Goal: Use online tool/utility: Utilize a website feature to perform a specific function

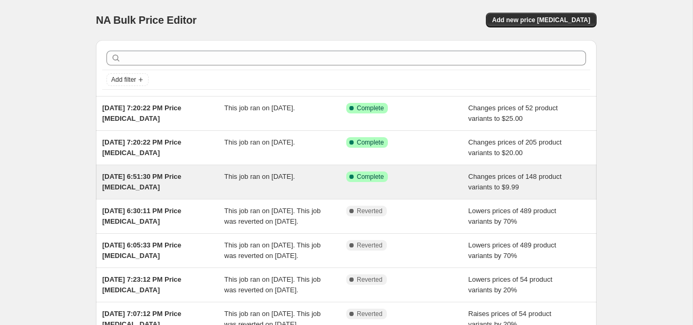
click at [403, 179] on div "Success Complete Complete" at bounding box center [399, 176] width 106 height 11
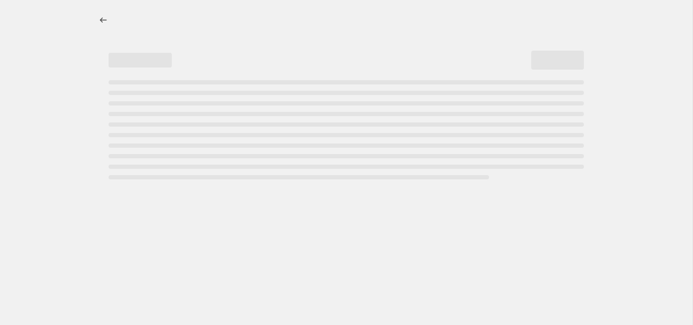
select select "no_change"
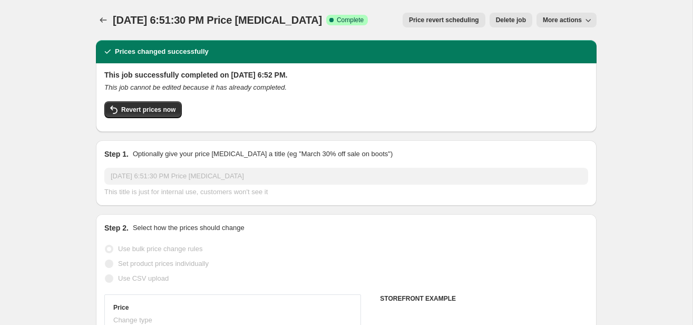
select select "collection"
click at [118, 113] on icon "button" at bounding box center [114, 109] width 13 height 13
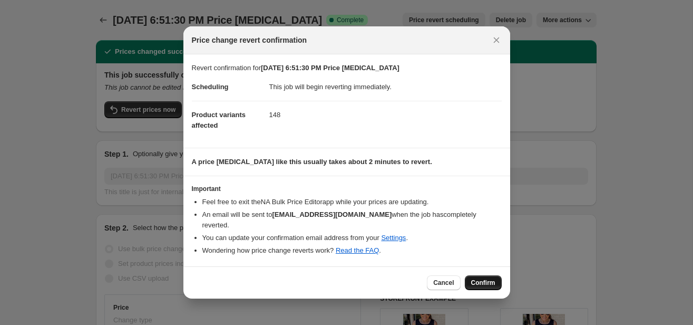
click at [478, 278] on span "Confirm" at bounding box center [483, 282] width 24 height 8
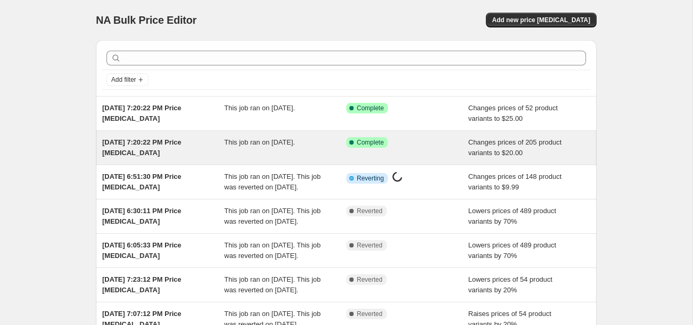
click at [417, 146] on div "Success Complete Complete" at bounding box center [399, 142] width 106 height 11
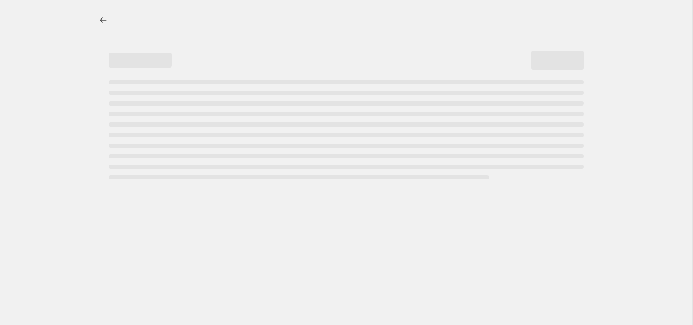
select select "no_change"
select select "collection"
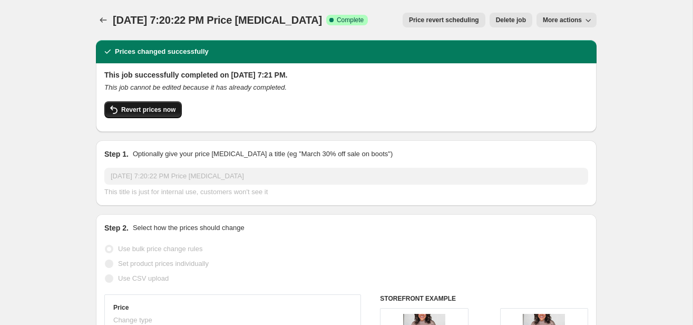
click at [169, 112] on span "Revert prices now" at bounding box center [148, 109] width 54 height 8
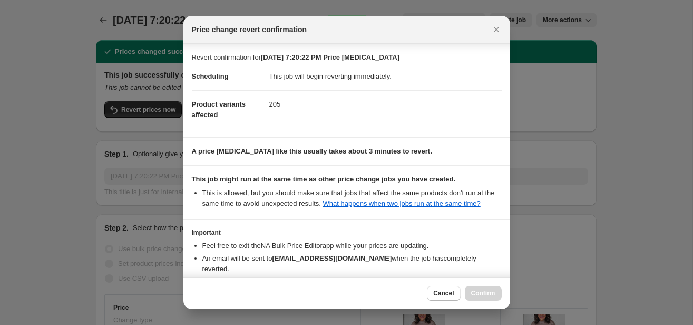
scroll to position [76, 0]
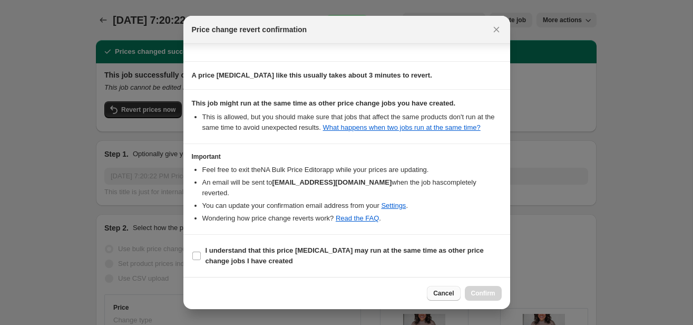
click at [445, 290] on span "Cancel" at bounding box center [443, 293] width 21 height 8
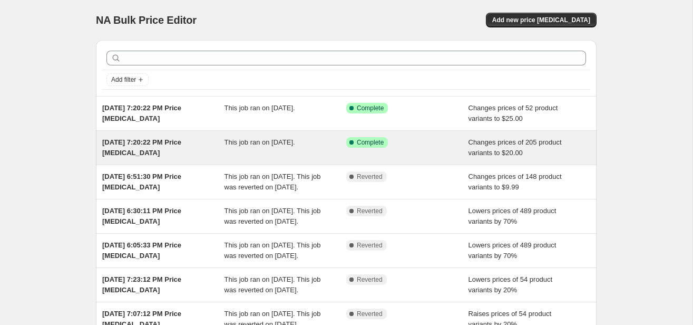
click at [412, 145] on div "Success Complete Complete" at bounding box center [399, 142] width 106 height 11
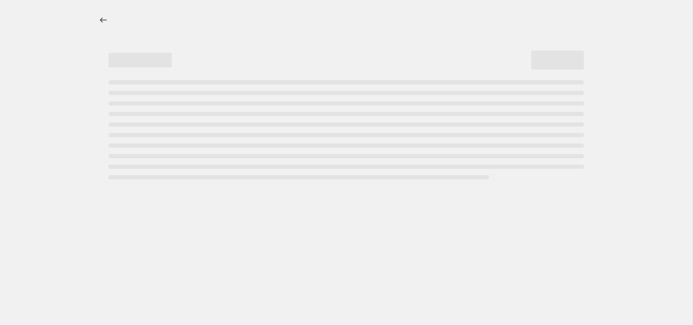
select select "no_change"
select select "collection"
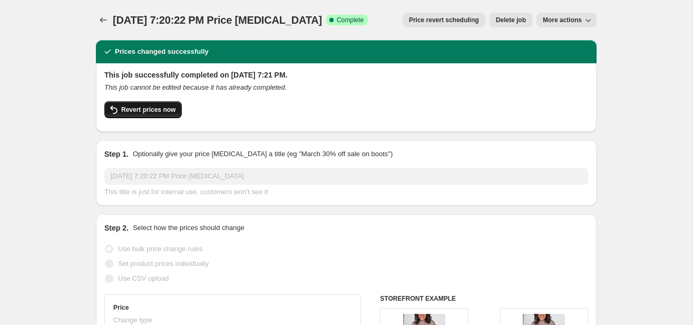
click at [161, 108] on span "Revert prices now" at bounding box center [148, 109] width 54 height 8
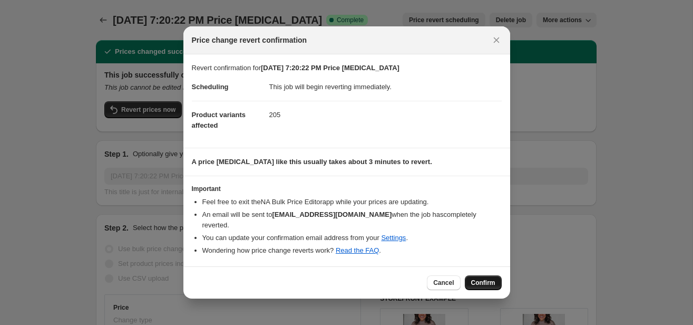
click at [474, 280] on span "Confirm" at bounding box center [483, 282] width 24 height 8
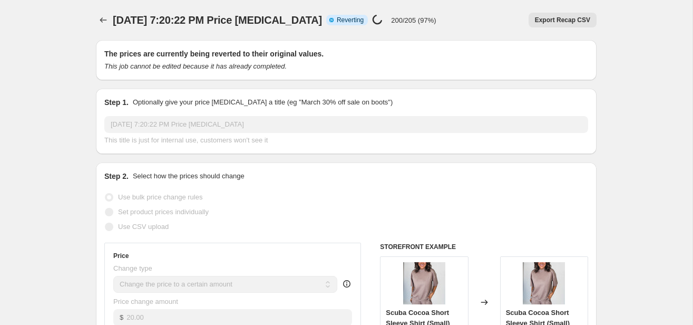
select select "no_change"
select select "collection"
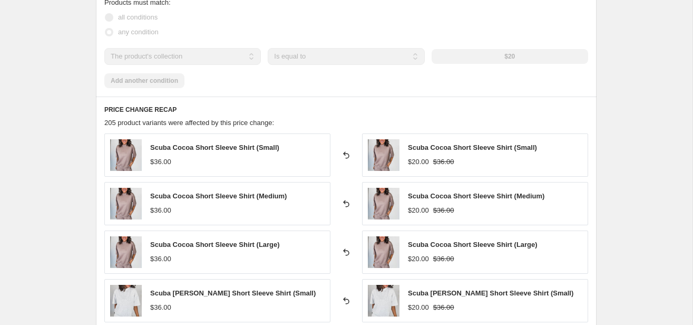
scroll to position [795, 0]
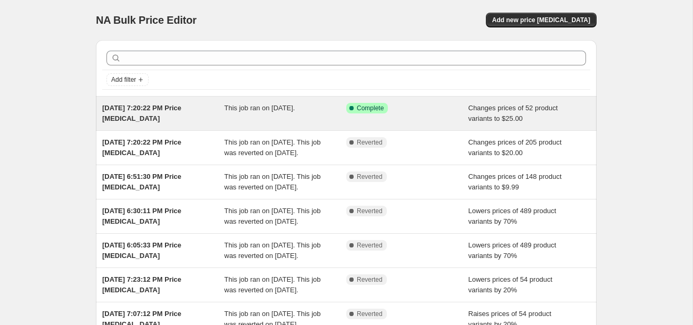
click at [288, 122] on div "This job ran on August 26, 2025." at bounding box center [286, 113] width 122 height 21
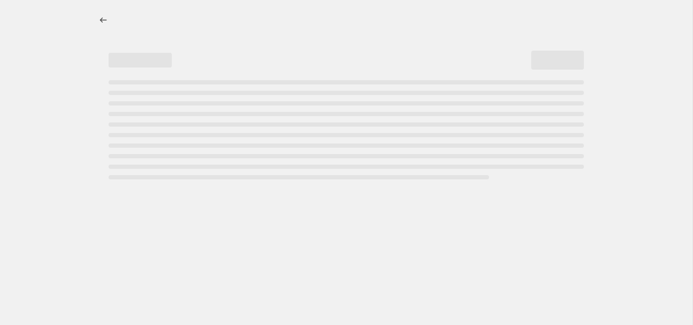
select select "no_change"
select select "collection"
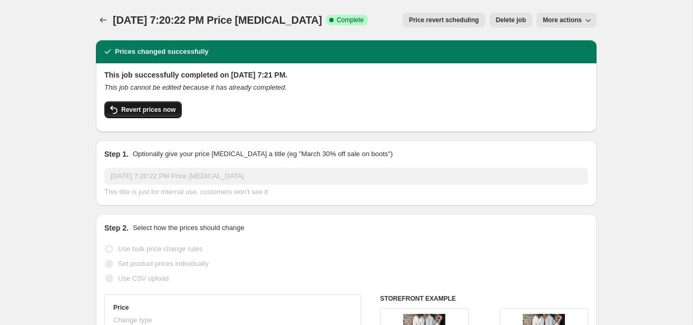
click at [137, 110] on span "Revert prices now" at bounding box center [148, 109] width 54 height 8
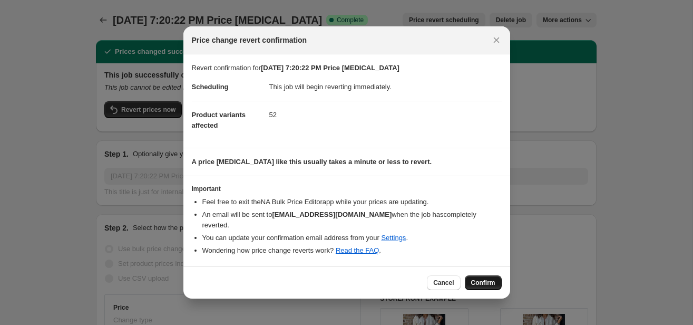
click at [476, 278] on span "Confirm" at bounding box center [483, 282] width 24 height 8
